Goal: Task Accomplishment & Management: Complete application form

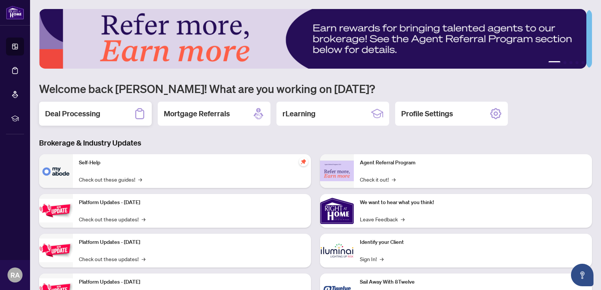
click at [87, 112] on h2 "Deal Processing" at bounding box center [72, 114] width 55 height 11
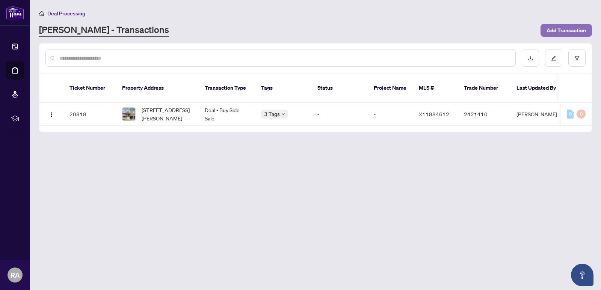
click at [558, 29] on span "Add Transaction" at bounding box center [565, 30] width 39 height 12
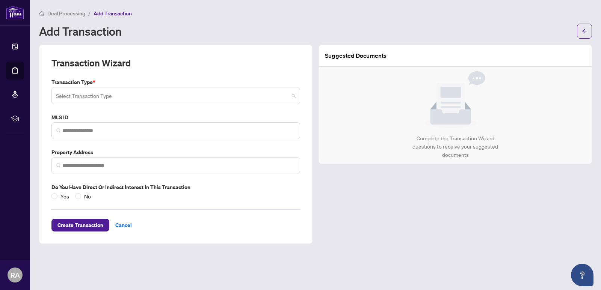
click at [138, 92] on input "search" at bounding box center [172, 97] width 233 height 17
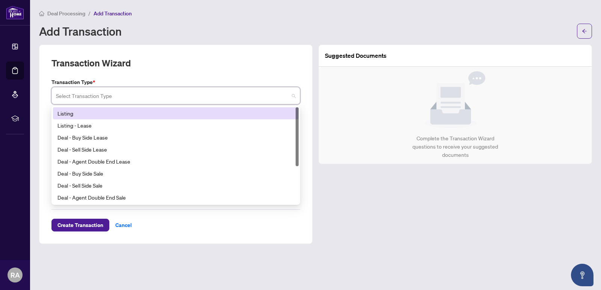
click at [66, 115] on div "Listing" at bounding box center [175, 113] width 237 height 8
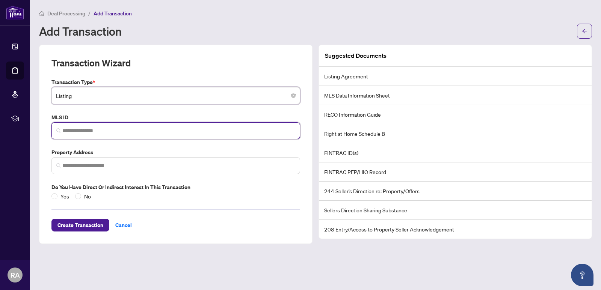
click at [123, 133] on input "search" at bounding box center [178, 131] width 233 height 8
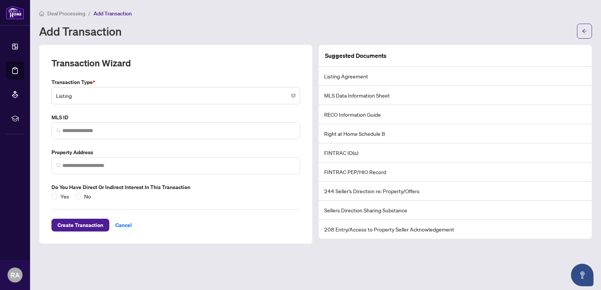
click at [444, 30] on div "Add Transaction" at bounding box center [305, 31] width 533 height 12
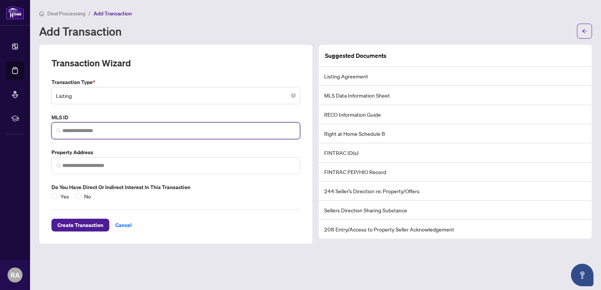
click at [125, 133] on input "search" at bounding box center [178, 131] width 233 height 8
paste input "*********"
type input "*********"
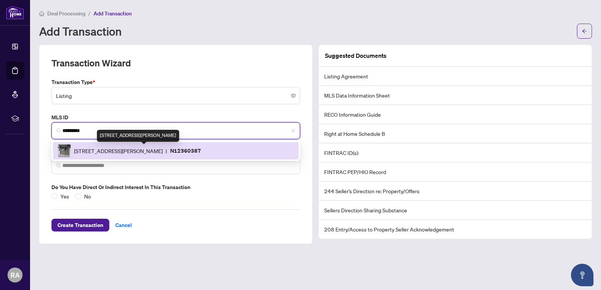
click at [127, 151] on span "[STREET_ADDRESS][PERSON_NAME]" at bounding box center [118, 151] width 89 height 8
type input "**********"
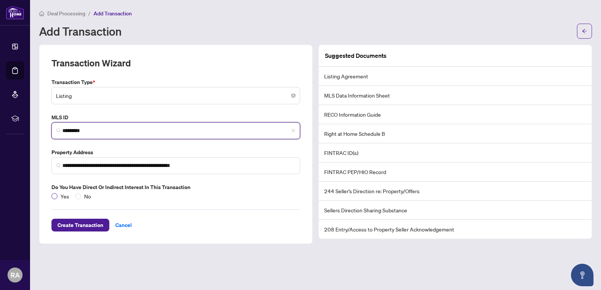
type input "*********"
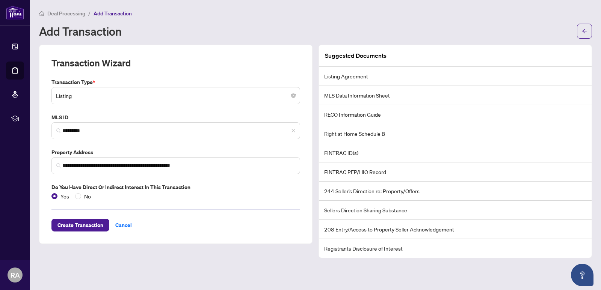
click at [382, 247] on li "Registrants Disclosure of Interest" at bounding box center [455, 248] width 273 height 19
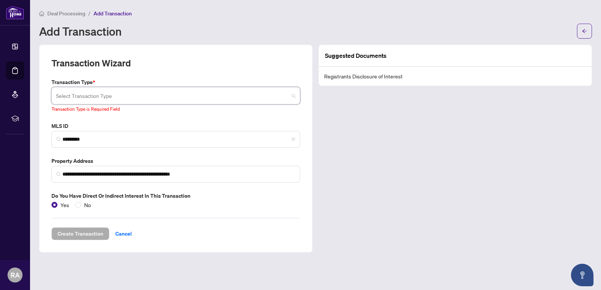
click at [291, 96] on span at bounding box center [176, 96] width 240 height 14
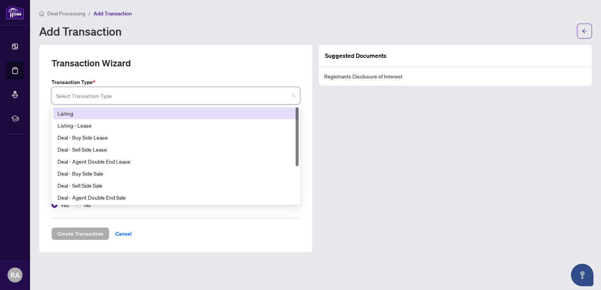
drag, startPoint x: 296, startPoint y: 119, endPoint x: 289, endPoint y: 109, distance: 11.9
click at [289, 109] on div "Listing Listing - Lease Deal - Buy Side Lease Deal - Sell Side Lease Deal - Age…" at bounding box center [176, 155] width 246 height 96
click at [62, 113] on div "Listing" at bounding box center [175, 113] width 237 height 8
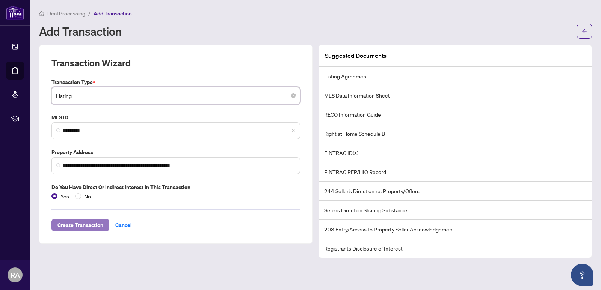
click at [95, 223] on span "Create Transaction" at bounding box center [80, 225] width 46 height 12
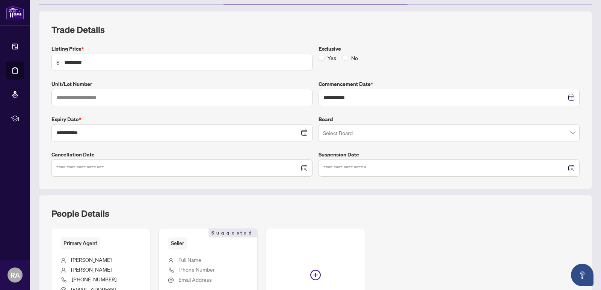
scroll to position [92, 0]
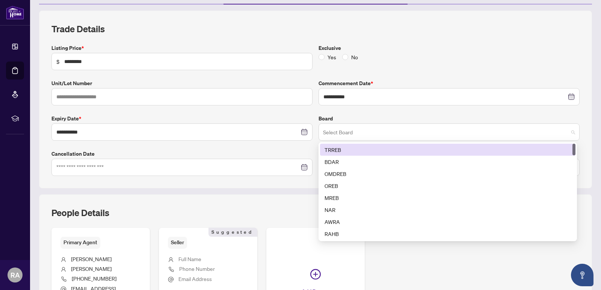
click at [567, 133] on span at bounding box center [449, 132] width 252 height 14
click at [329, 149] on div "TRREB" at bounding box center [447, 150] width 246 height 8
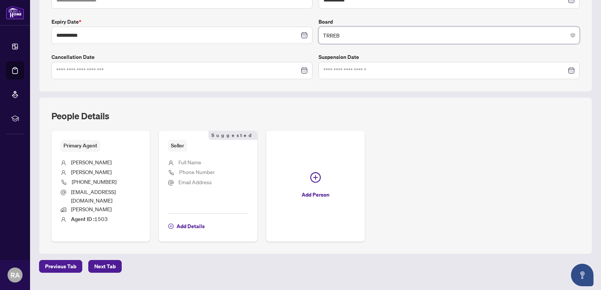
scroll to position [199, 0]
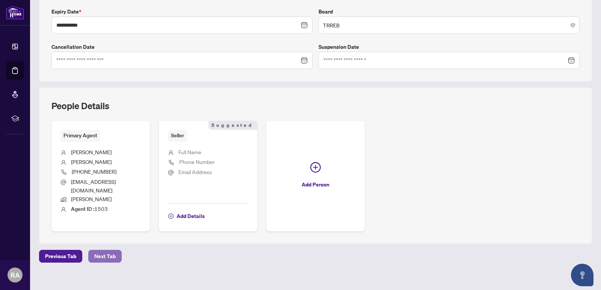
click at [106, 250] on span "Next Tab" at bounding box center [104, 256] width 21 height 12
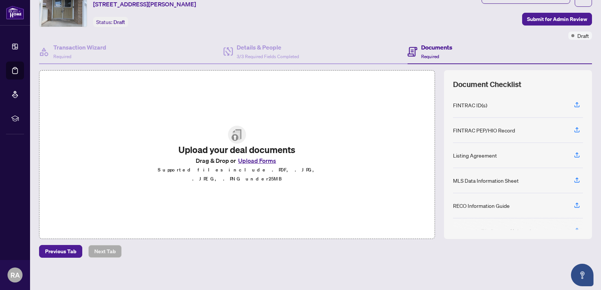
scroll to position [35, 0]
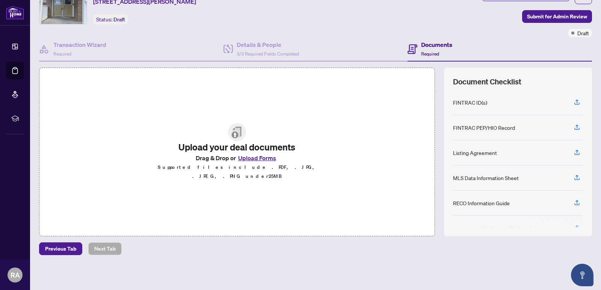
click at [571, 226] on div at bounding box center [518, 222] width 130 height 12
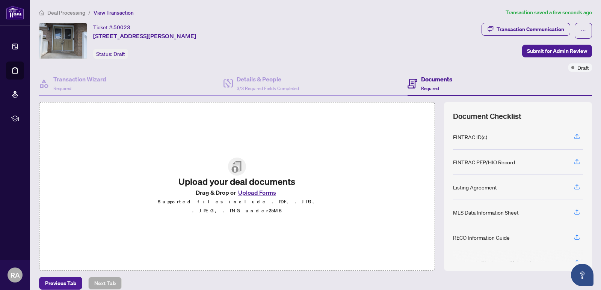
scroll to position [0, 0]
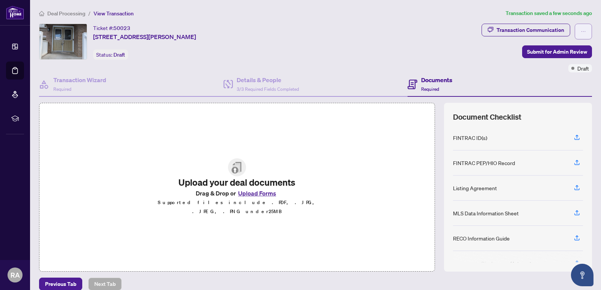
click at [580, 32] on icon "ellipsis" at bounding box center [582, 31] width 5 height 5
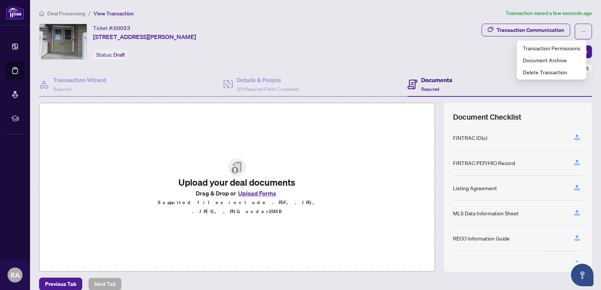
click at [406, 53] on div "Ticket #: 50023 [STREET_ADDRESS][PERSON_NAME] Status: Draft" at bounding box center [258, 42] width 439 height 36
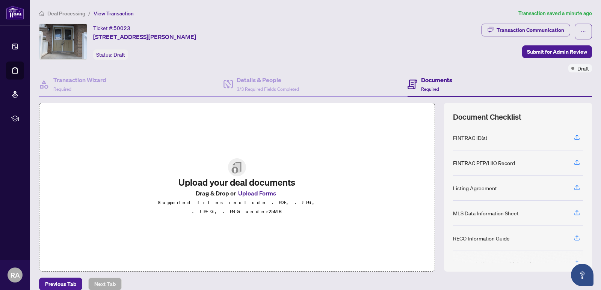
click at [433, 79] on h4 "Documents" at bounding box center [436, 79] width 31 height 9
click at [84, 79] on h4 "Transaction Wizard" at bounding box center [79, 79] width 53 height 9
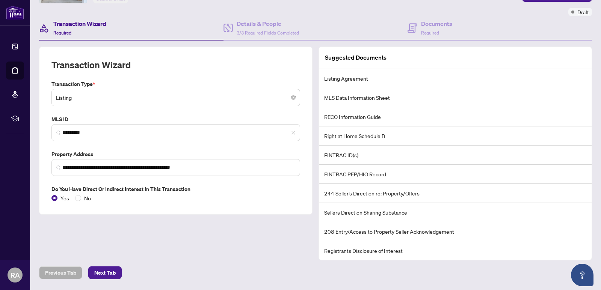
scroll to position [62, 0]
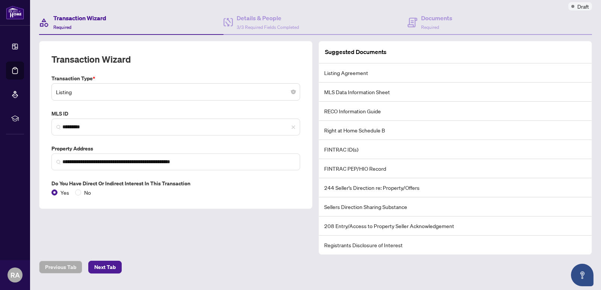
click at [370, 246] on li "Registrants Disclosure of Interest" at bounding box center [455, 245] width 273 height 19
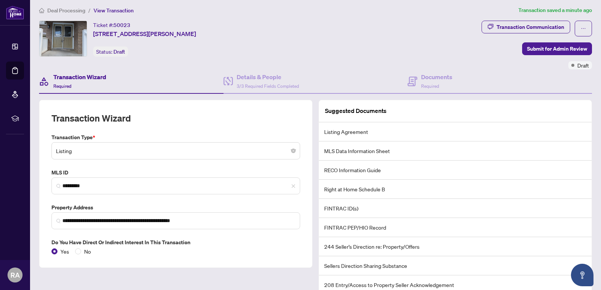
scroll to position [0, 0]
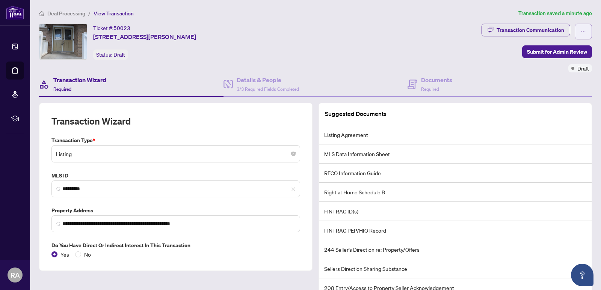
click at [580, 33] on icon "ellipsis" at bounding box center [582, 31] width 5 height 5
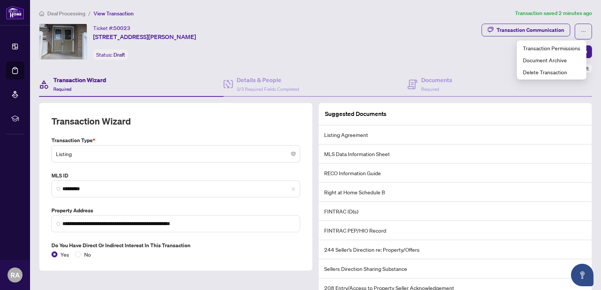
click at [311, 27] on div "Ticket #: 50023 [STREET_ADDRESS][PERSON_NAME] Status: Draft" at bounding box center [258, 42] width 439 height 36
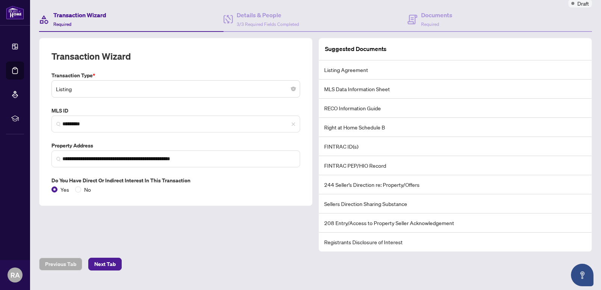
scroll to position [78, 0]
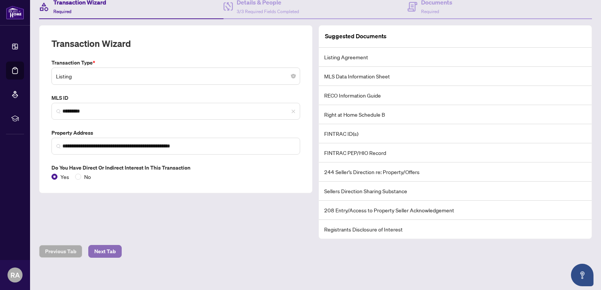
click at [112, 254] on span "Next Tab" at bounding box center [104, 252] width 21 height 12
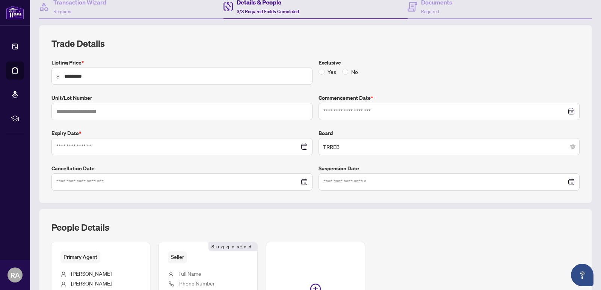
type input "**********"
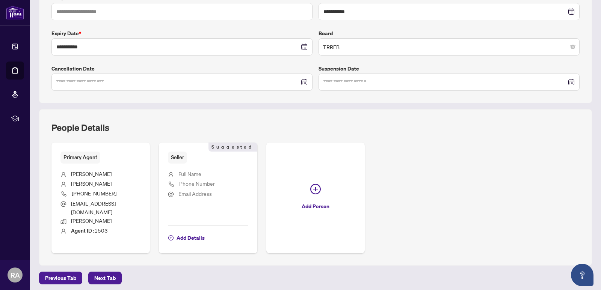
scroll to position [199, 0]
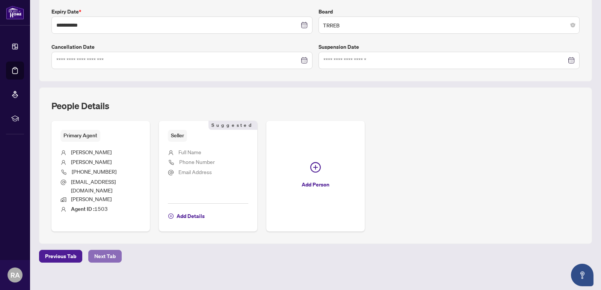
click at [110, 250] on span "Next Tab" at bounding box center [104, 256] width 21 height 12
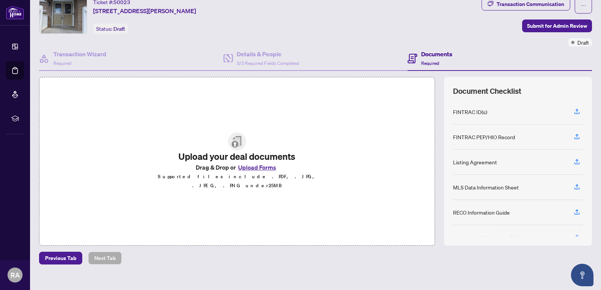
scroll to position [35, 0]
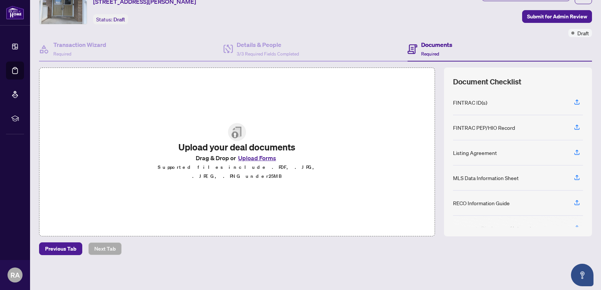
click at [571, 226] on div at bounding box center [518, 222] width 130 height 12
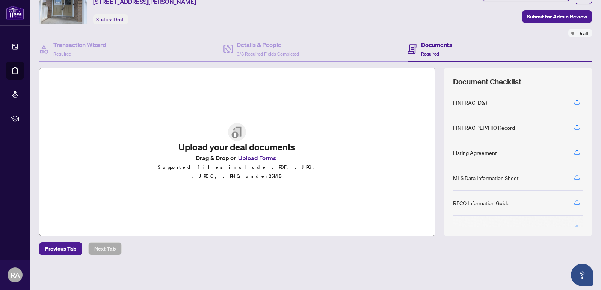
click at [571, 226] on div at bounding box center [518, 222] width 130 height 12
click at [261, 161] on button "Upload Forms" at bounding box center [257, 158] width 42 height 10
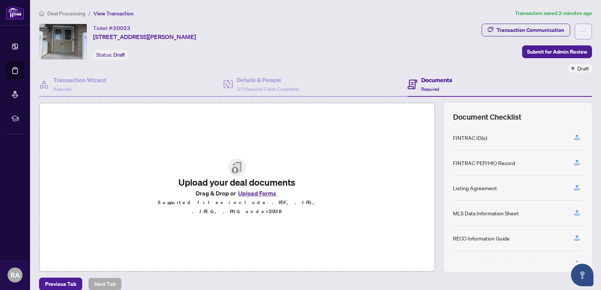
click at [580, 33] on icon "ellipsis" at bounding box center [582, 31] width 5 height 5
click at [534, 59] on span "Document Archive" at bounding box center [551, 60] width 57 height 8
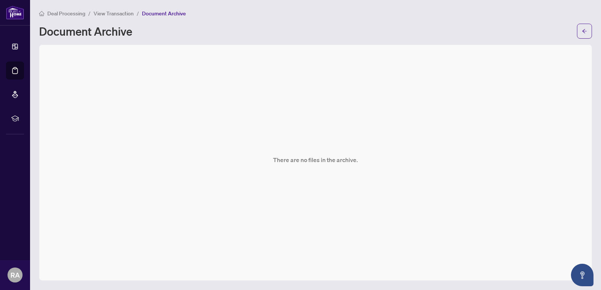
click at [57, 12] on span "Deal Processing" at bounding box center [66, 13] width 38 height 7
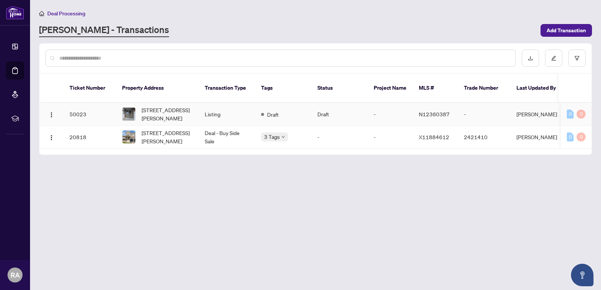
click at [529, 105] on td "[PERSON_NAME]" at bounding box center [538, 114] width 56 height 23
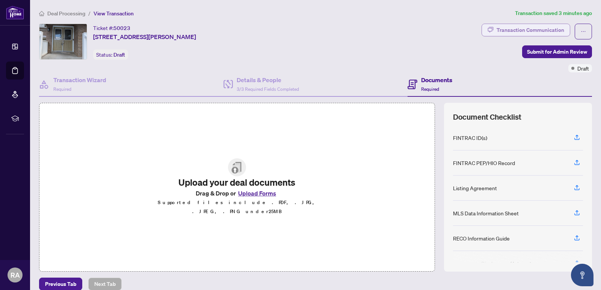
click at [489, 29] on button "Transaction Communication" at bounding box center [525, 30] width 89 height 13
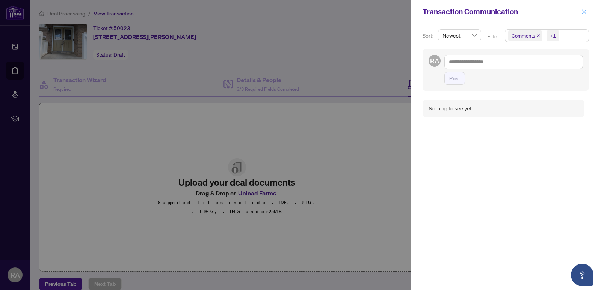
click at [584, 12] on icon "close" at bounding box center [584, 11] width 4 height 4
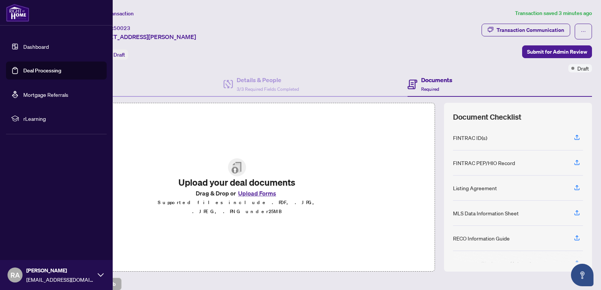
click at [26, 117] on span "rLearning" at bounding box center [62, 119] width 78 height 8
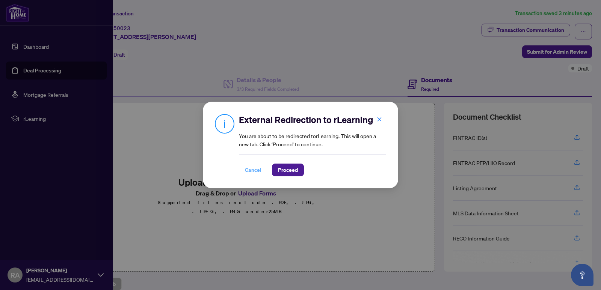
click at [250, 171] on span "Cancel" at bounding box center [253, 170] width 17 height 12
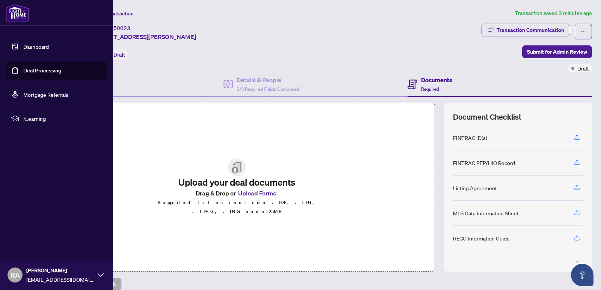
click at [33, 45] on link "Dashboard" at bounding box center [36, 46] width 26 height 7
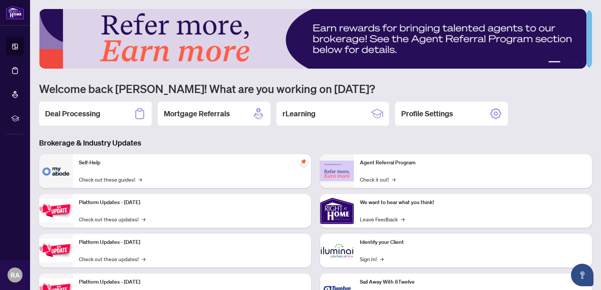
scroll to position [37, 0]
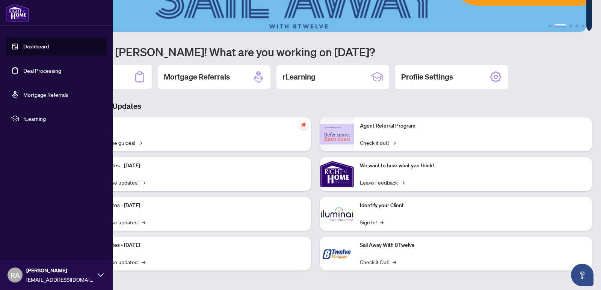
click at [13, 15] on img at bounding box center [17, 13] width 23 height 18
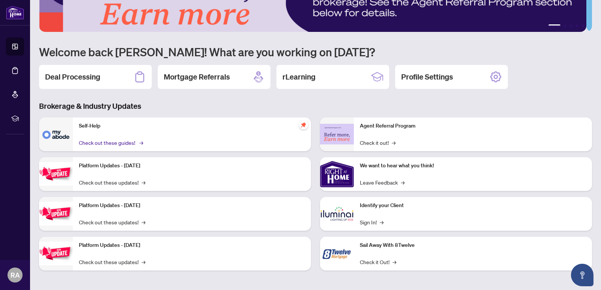
click at [92, 142] on link "Check out these guides! →" at bounding box center [110, 143] width 63 height 8
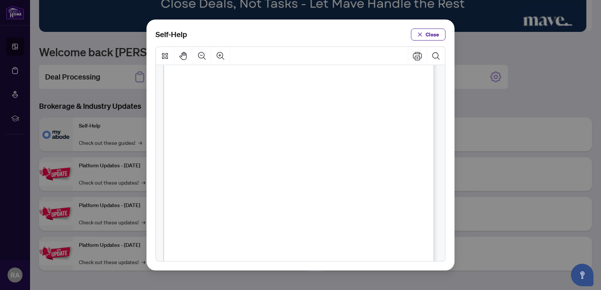
scroll to position [457, 0]
click at [286, 169] on span "PDF" at bounding box center [285, 168] width 10 height 8
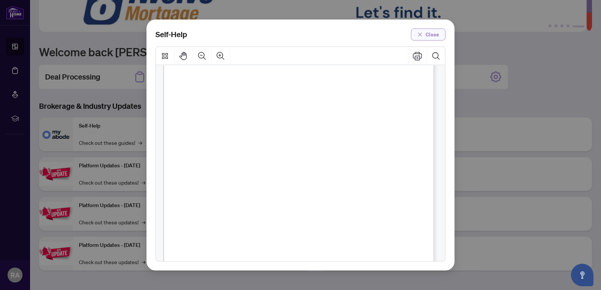
click at [428, 33] on span "Close" at bounding box center [432, 35] width 14 height 12
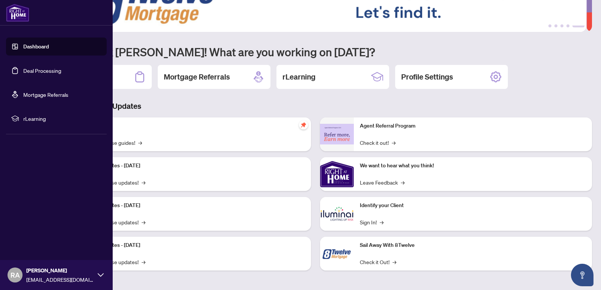
click at [38, 70] on link "Deal Processing" at bounding box center [42, 70] width 38 height 7
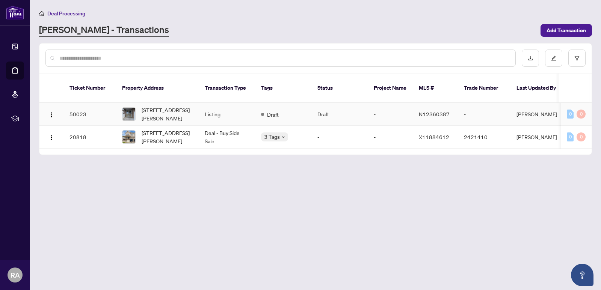
click at [435, 111] on span "N12360387" at bounding box center [434, 114] width 31 height 7
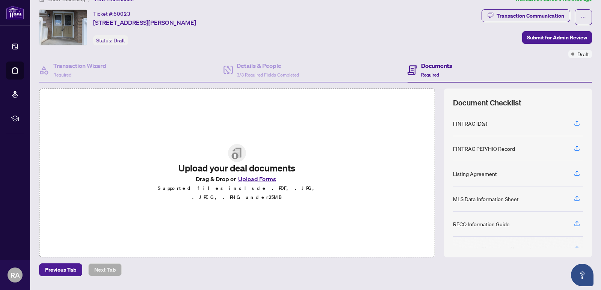
scroll to position [15, 0]
click at [93, 61] on h4 "Transaction Wizard" at bounding box center [79, 65] width 53 height 9
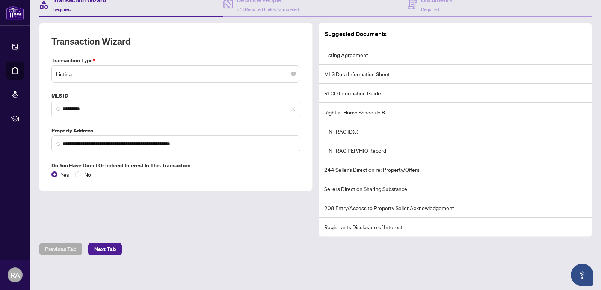
scroll to position [80, 0]
drag, startPoint x: 404, startPoint y: 231, endPoint x: 321, endPoint y: 237, distance: 83.3
click at [321, 237] on div "**********" at bounding box center [315, 105] width 559 height 353
copy li "Registrants Disclosure of Interest"
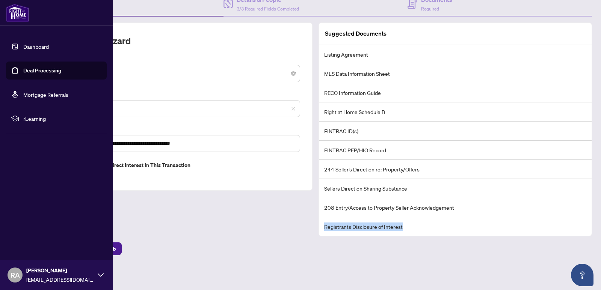
click at [23, 45] on link "Dashboard" at bounding box center [36, 46] width 26 height 7
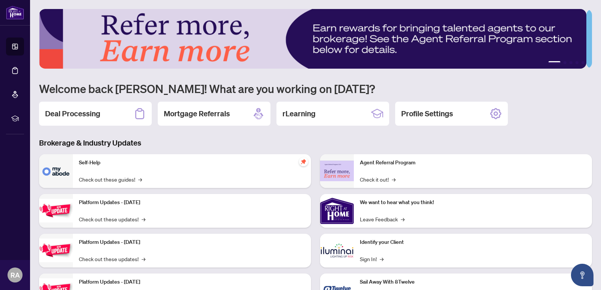
scroll to position [37, 0]
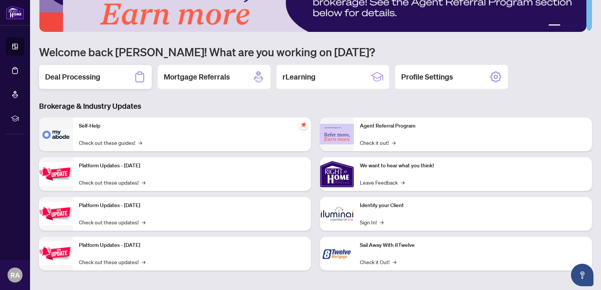
click at [77, 77] on h2 "Deal Processing" at bounding box center [72, 77] width 55 height 11
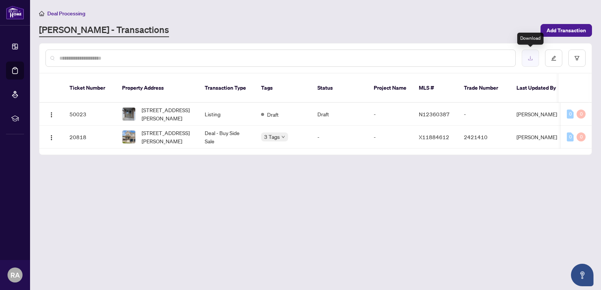
click at [531, 54] on button "button" at bounding box center [530, 58] width 17 height 17
click at [426, 111] on span "N12360387" at bounding box center [434, 114] width 31 height 7
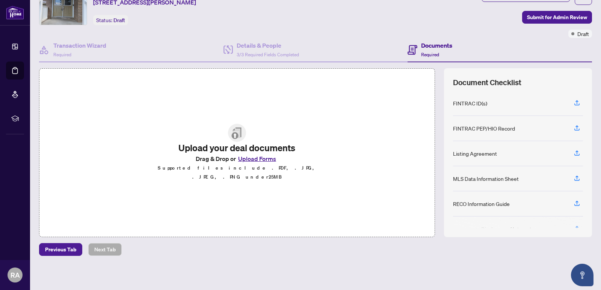
scroll to position [35, 0]
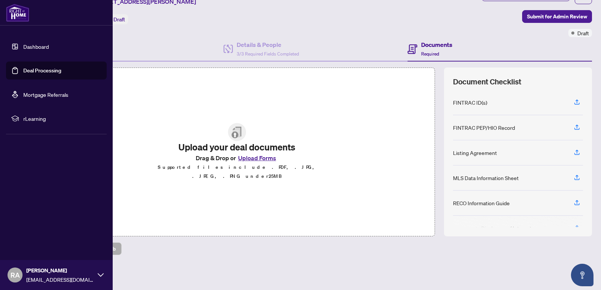
click at [99, 274] on icon at bounding box center [101, 275] width 6 height 6
click at [32, 243] on span "Profile Settings" at bounding box center [40, 246] width 36 height 12
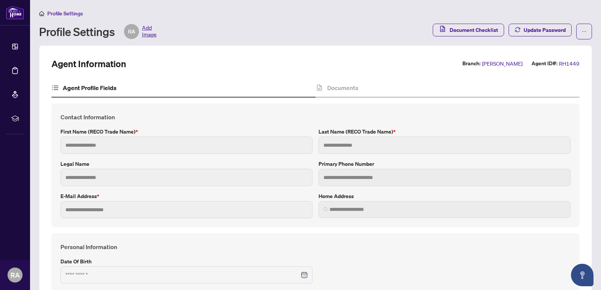
type input "**********"
type input "*******"
type input "**********"
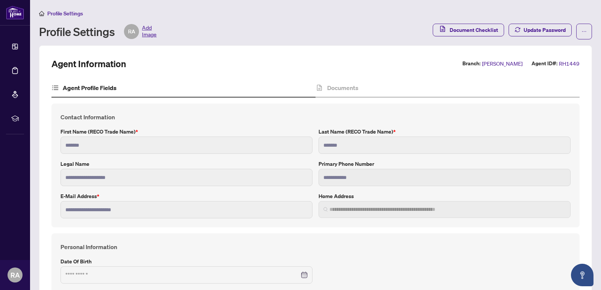
type input "**********"
type input "*********"
type input "**"
type input "*******"
type input "**********"
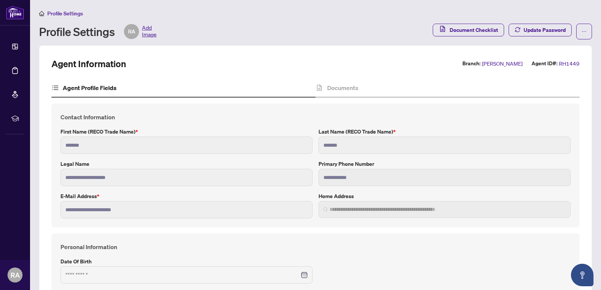
type input "****"
type input "**********"
click at [476, 29] on span "Document Checklist" at bounding box center [473, 30] width 48 height 12
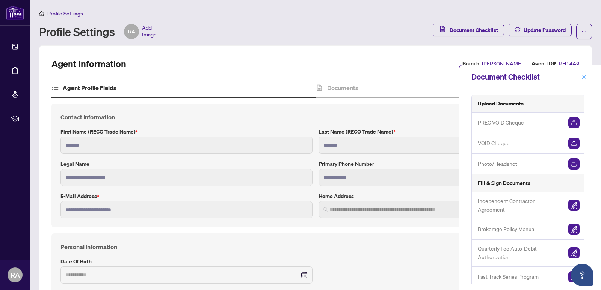
click at [583, 76] on icon "close" at bounding box center [584, 77] width 4 height 4
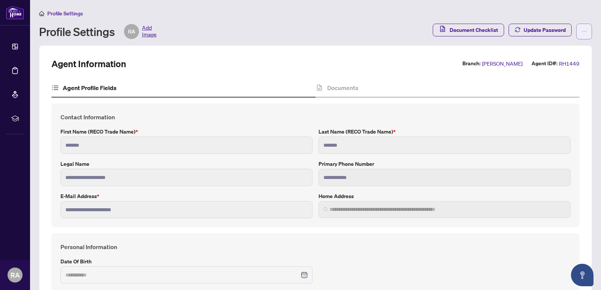
click at [581, 27] on span "button" at bounding box center [583, 32] width 5 height 12
click at [545, 47] on span "Agent Activity History" at bounding box center [554, 48] width 51 height 8
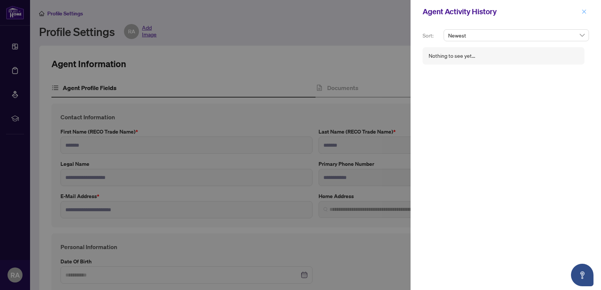
click at [583, 14] on icon "close" at bounding box center [583, 11] width 5 height 5
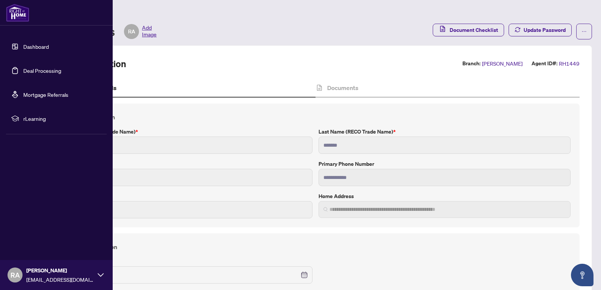
click at [37, 47] on link "Dashboard" at bounding box center [36, 46] width 26 height 7
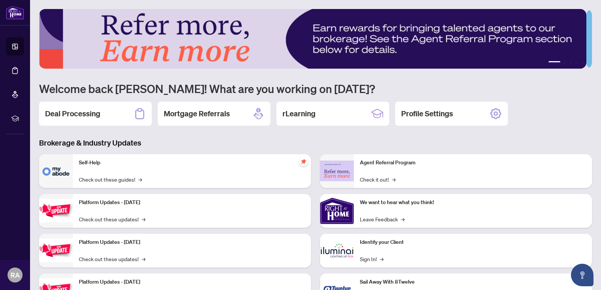
click at [546, 130] on div "1 2 3 4 5 Welcome back [PERSON_NAME]! What are you working on [DATE]? Deal Proc…" at bounding box center [315, 164] width 553 height 310
click at [293, 113] on h2 "rLearning" at bounding box center [298, 114] width 33 height 11
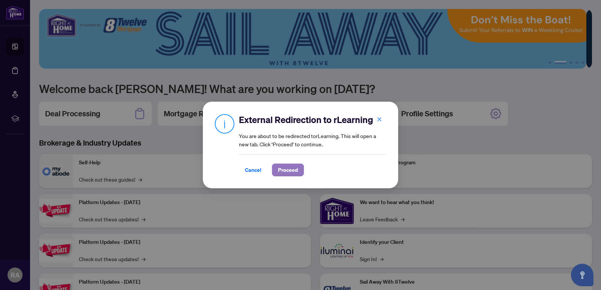
click at [288, 171] on span "Proceed" at bounding box center [288, 170] width 20 height 12
